Goal: Check status: Check status

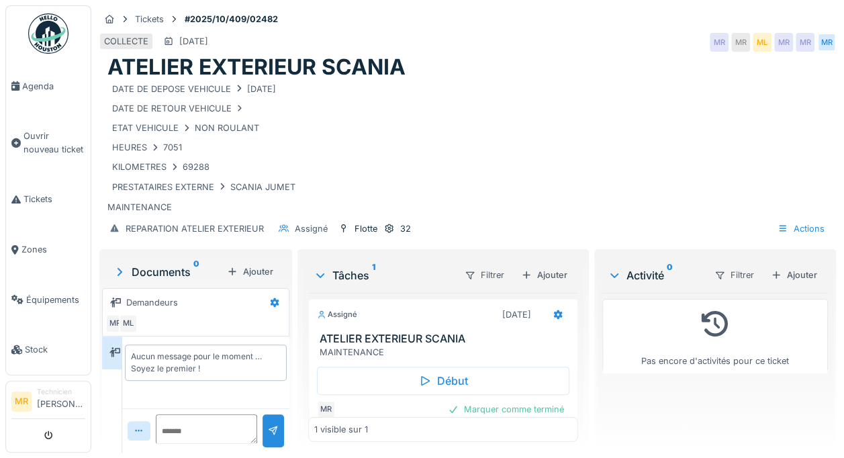
scroll to position [27, 0]
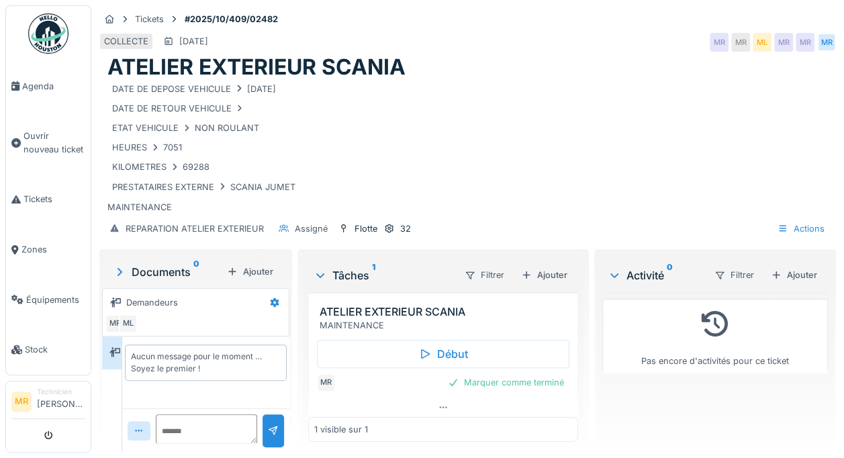
click at [46, 196] on span "Tickets" at bounding box center [54, 199] width 62 height 13
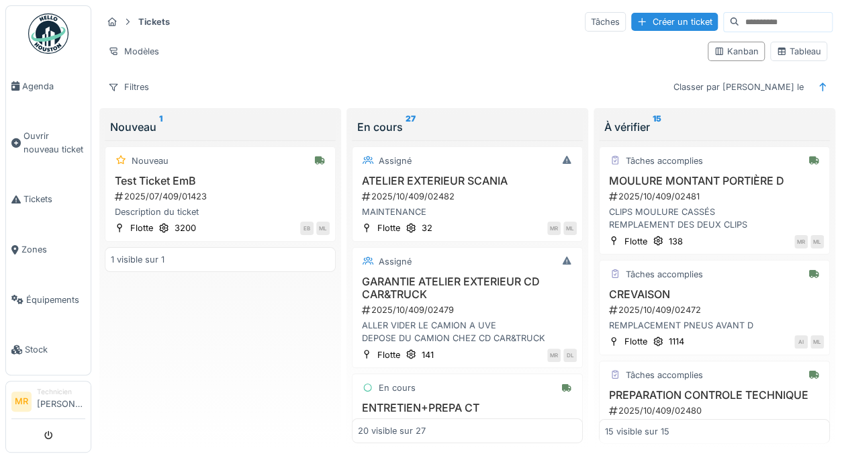
click at [362, 389] on div at bounding box center [367, 387] width 11 height 13
click at [605, 301] on h3 "CREVAISON" at bounding box center [714, 294] width 219 height 13
click at [336, 358] on div "Nouveau Test Ticket EmB 2025/07/409/01423 Description du ticket Flotte 3200 EB …" at bounding box center [220, 291] width 231 height 303
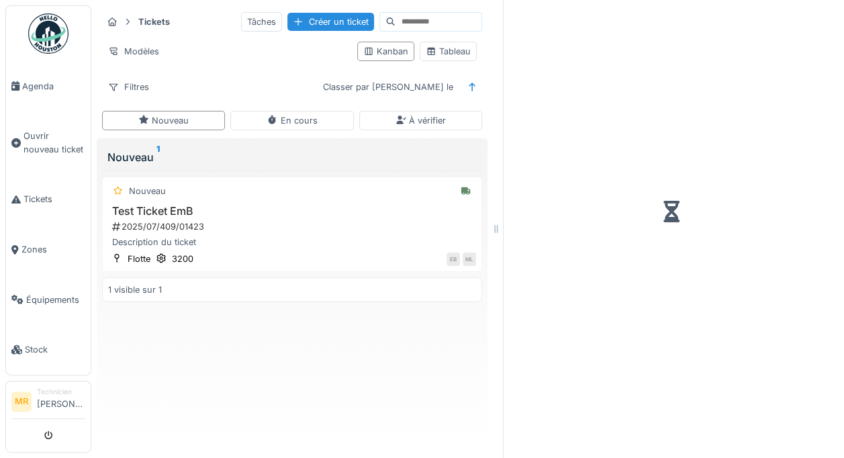
scroll to position [10, 0]
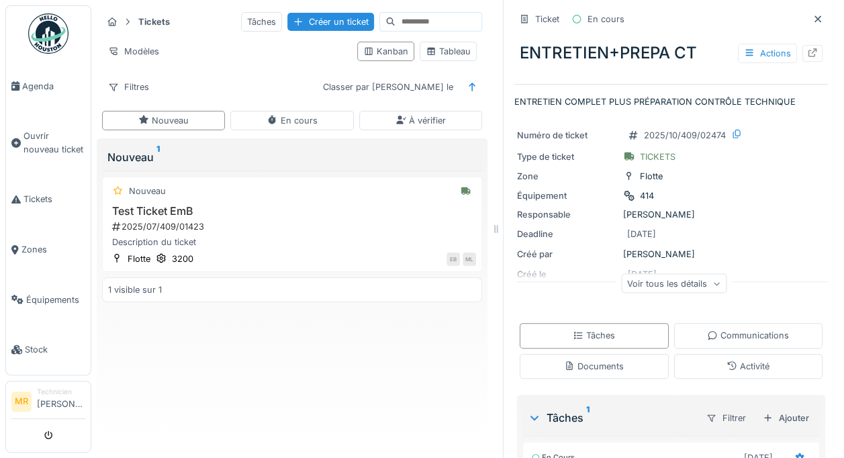
click at [807, 11] on div at bounding box center [817, 19] width 20 height 17
